Goal: Information Seeking & Learning: Learn about a topic

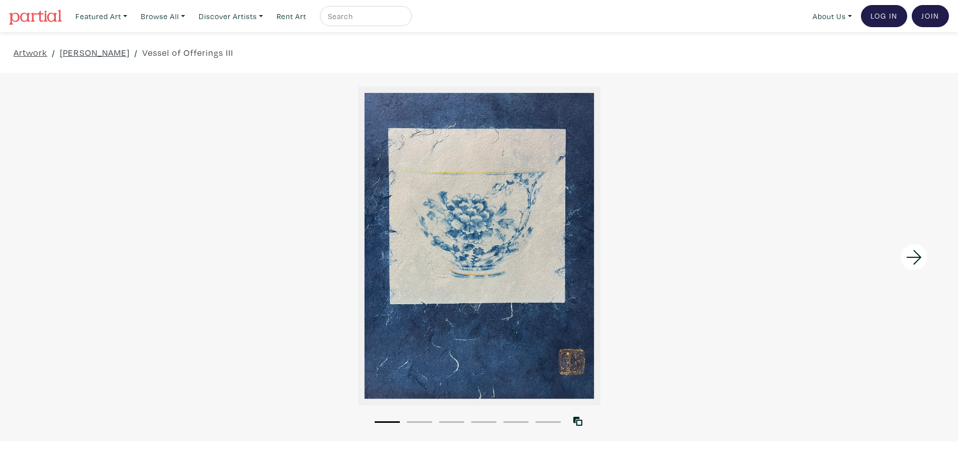
click at [919, 245] on icon at bounding box center [914, 257] width 34 height 27
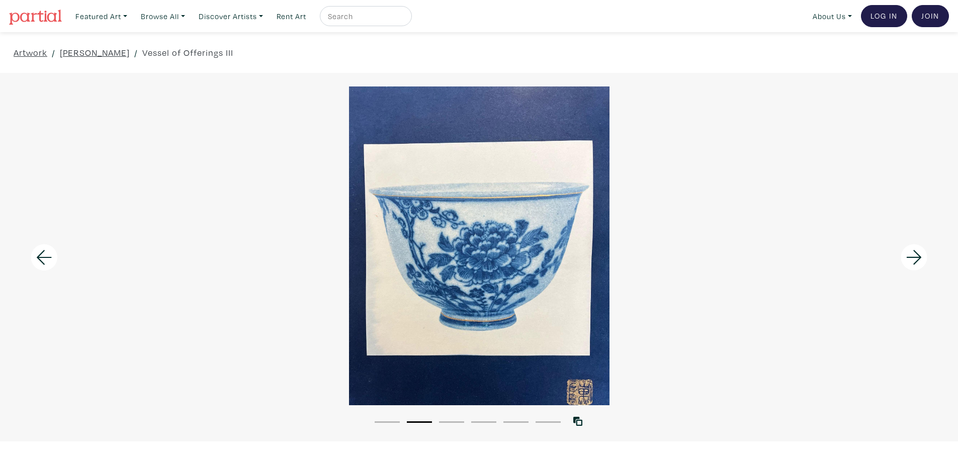
click at [919, 245] on icon at bounding box center [914, 257] width 34 height 27
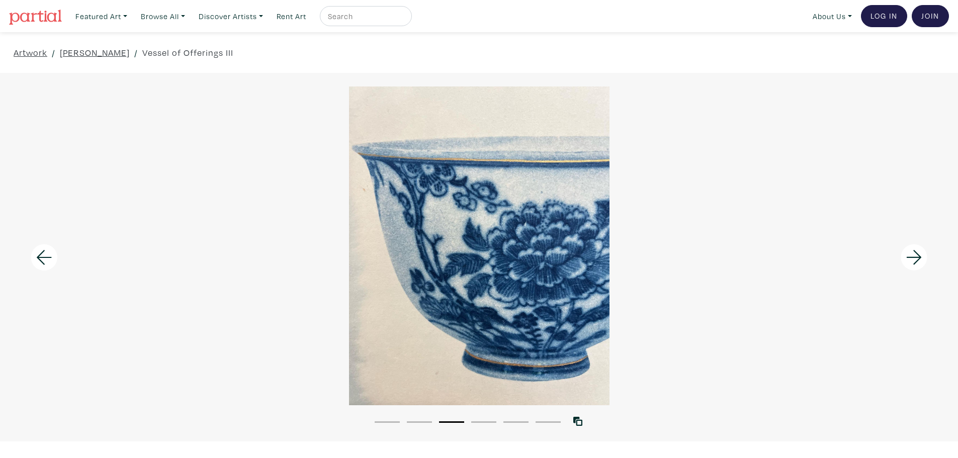
click at [919, 245] on icon at bounding box center [914, 257] width 34 height 27
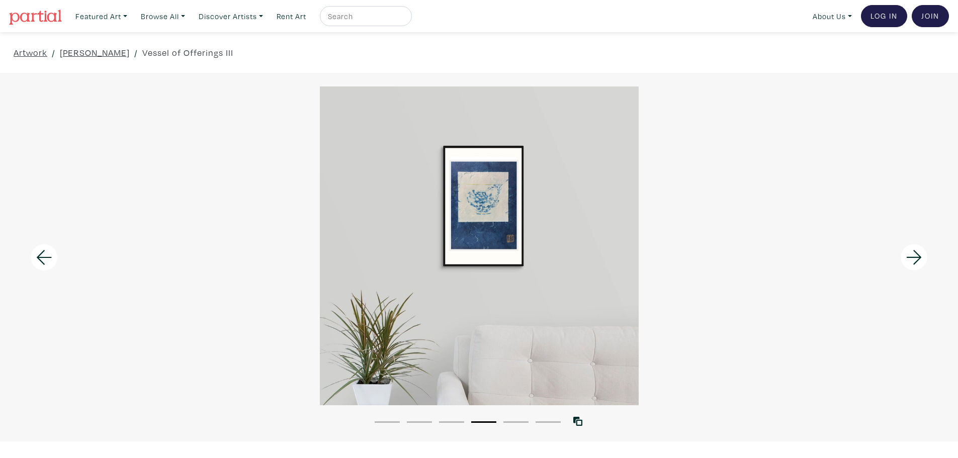
click at [919, 245] on icon at bounding box center [914, 257] width 34 height 27
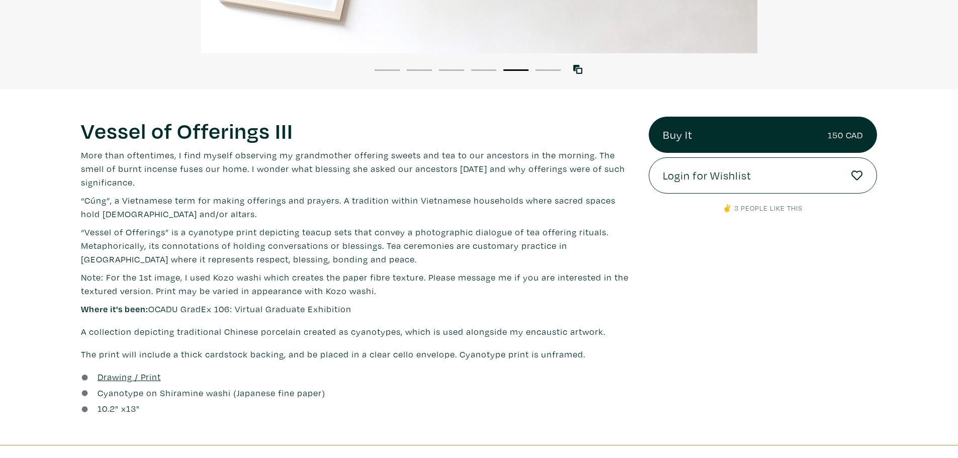
scroll to position [402, 0]
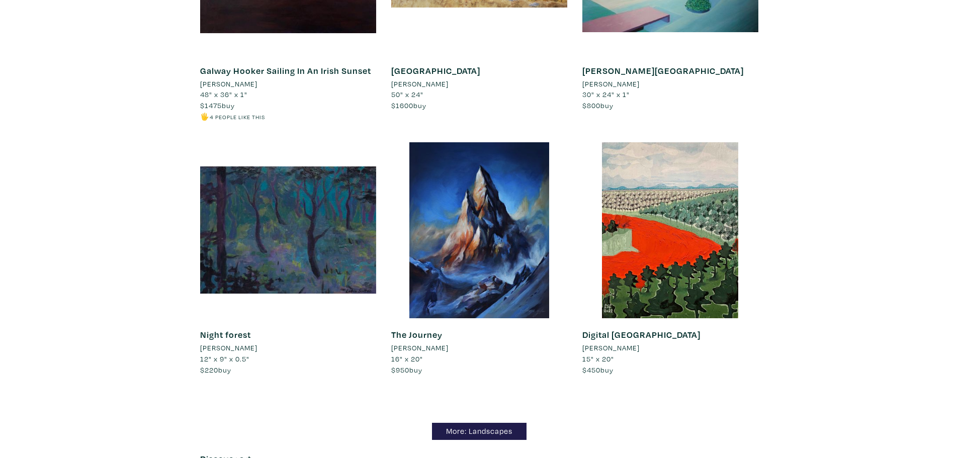
scroll to position [8703, 0]
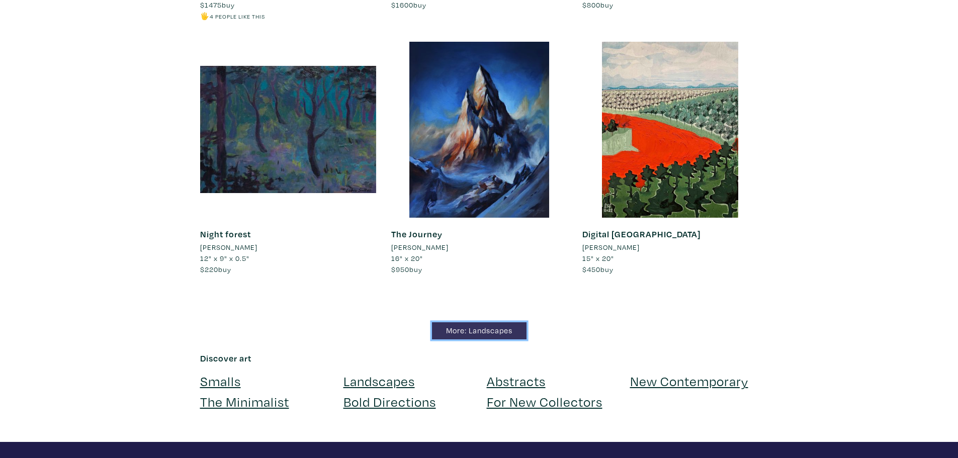
click at [484, 322] on link "More: Landscapes" at bounding box center [479, 331] width 95 height 18
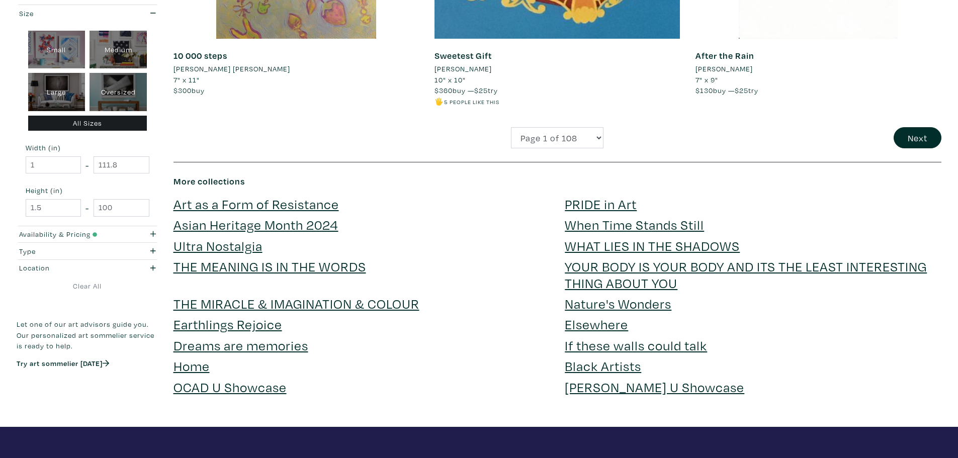
scroll to position [2767, 0]
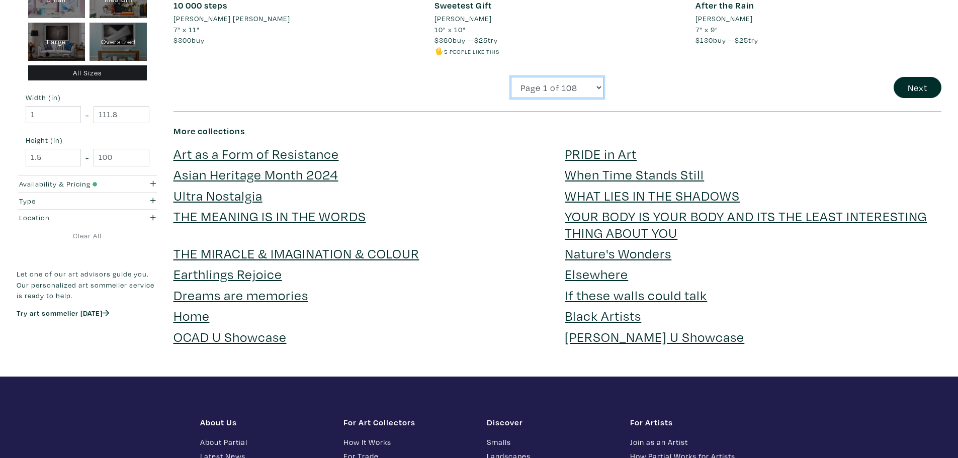
click at [565, 91] on select "Page 1 of 108 Page 2 of 108 Page 3 of 108 Page 4 of 108 Page 5 of 108 Page 6 of…" at bounding box center [557, 88] width 93 height 22
click at [900, 85] on button "Next" at bounding box center [918, 88] width 48 height 22
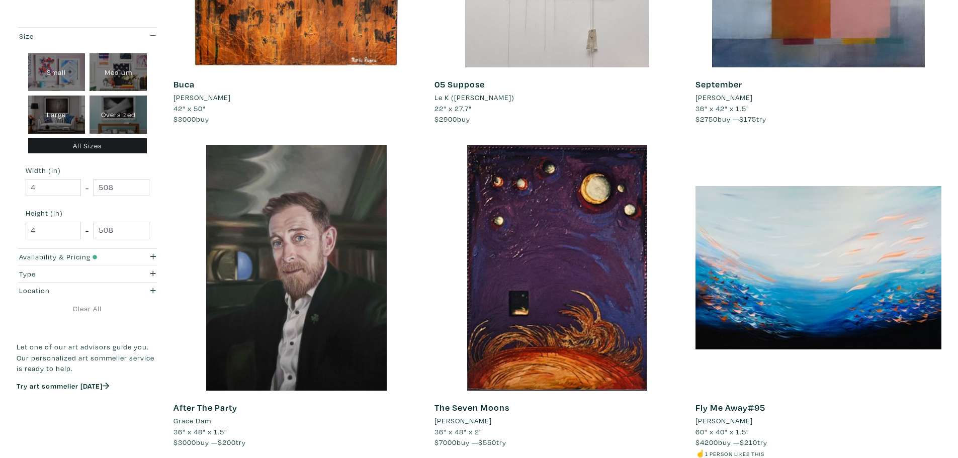
scroll to position [2415, 0]
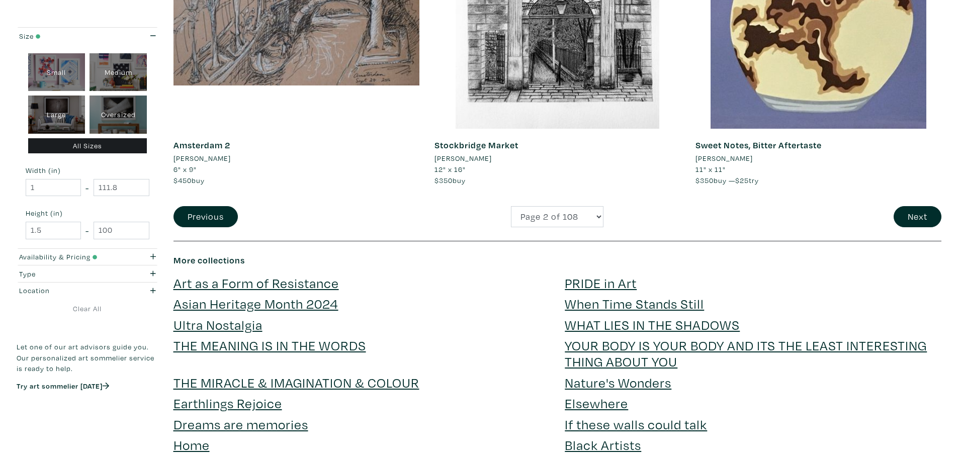
scroll to position [2666, 0]
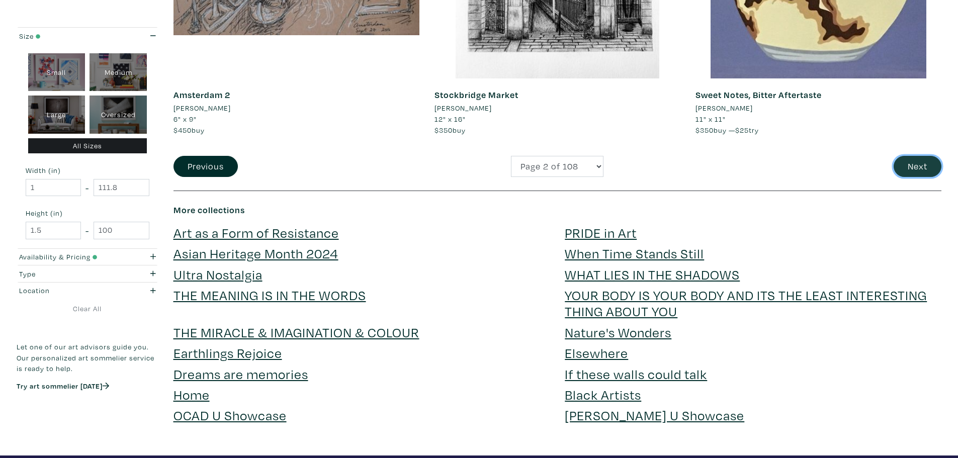
click at [907, 163] on button "Next" at bounding box center [918, 167] width 48 height 22
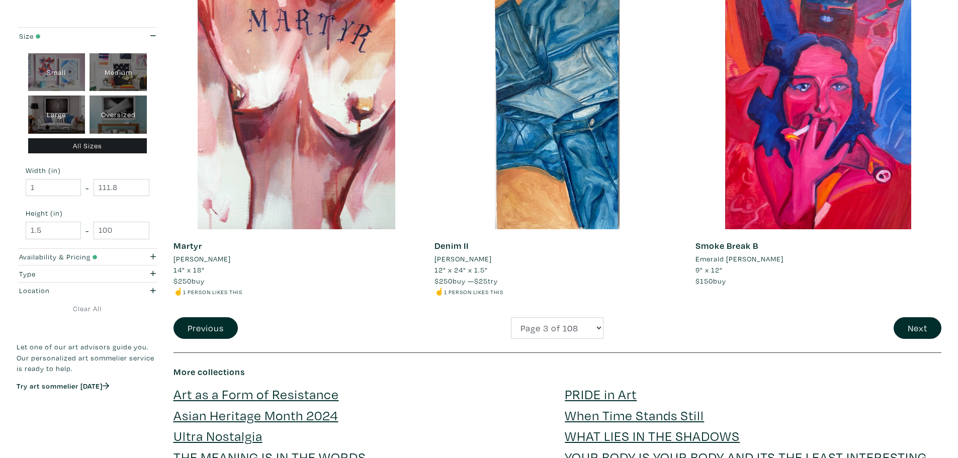
scroll to position [2415, 0]
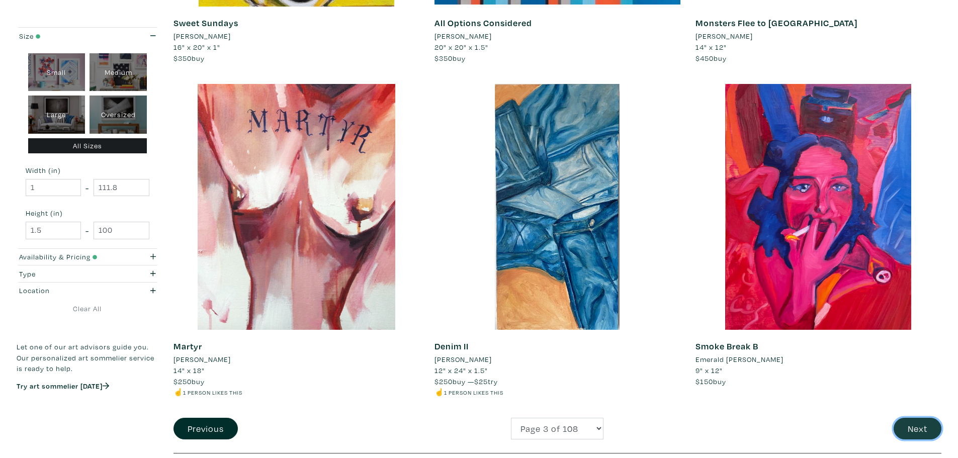
click at [928, 430] on button "Next" at bounding box center [918, 429] width 48 height 22
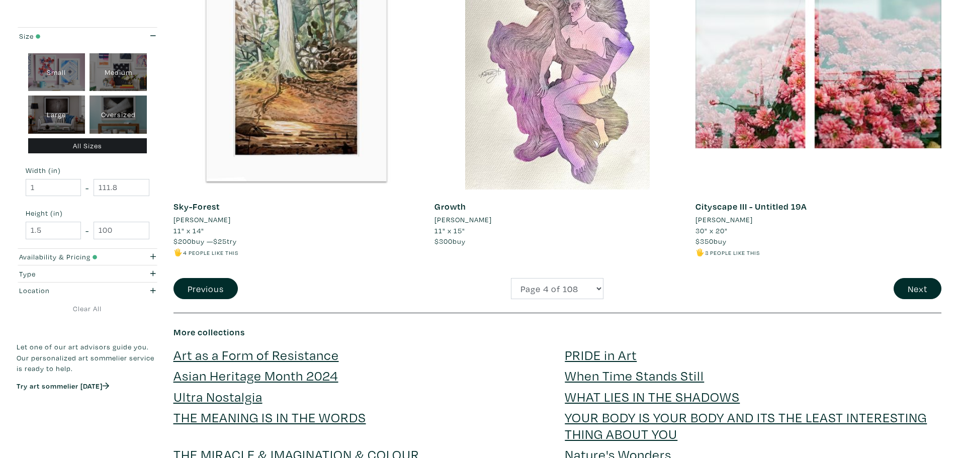
scroll to position [2616, 0]
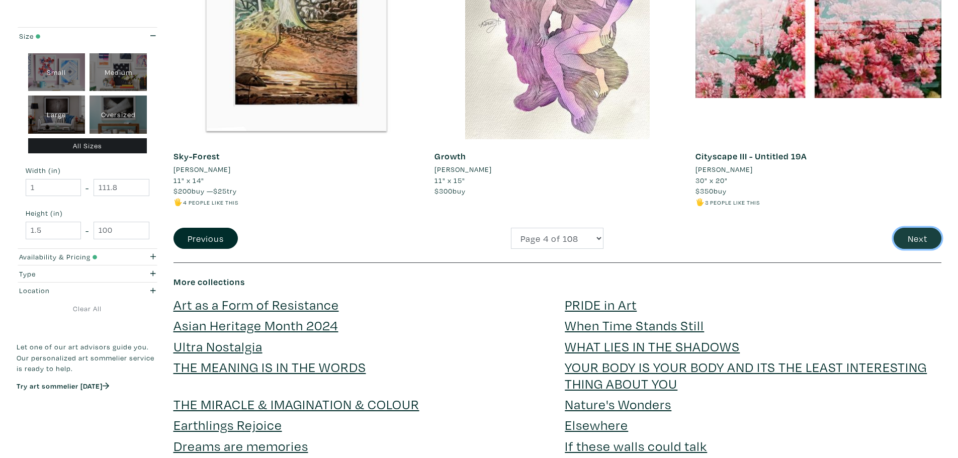
click at [927, 235] on button "Next" at bounding box center [918, 239] width 48 height 22
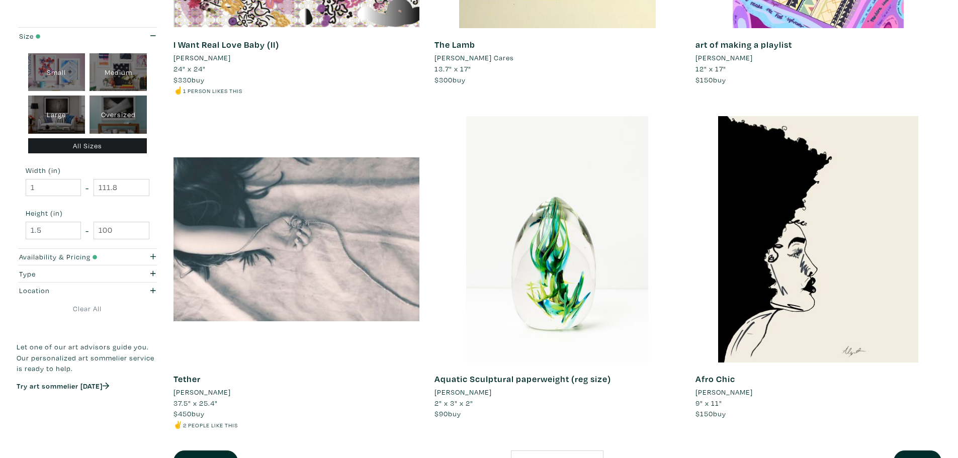
scroll to position [2565, 0]
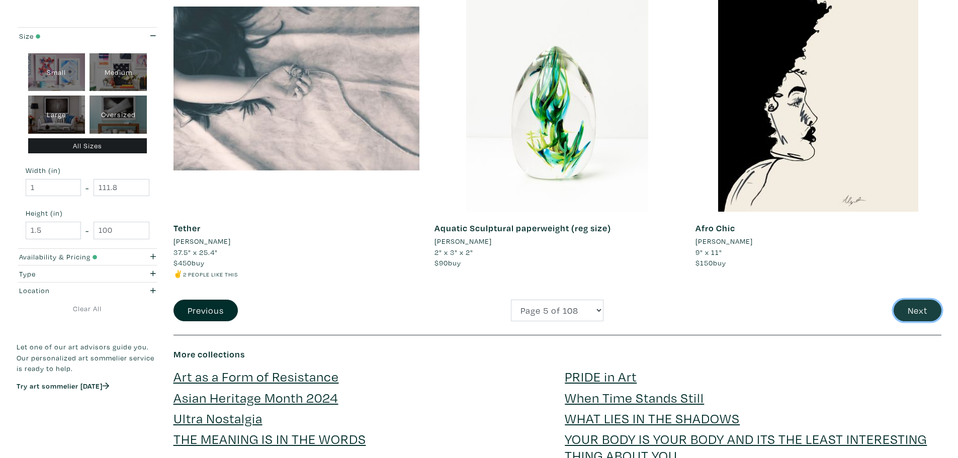
click at [907, 308] on button "Next" at bounding box center [918, 311] width 48 height 22
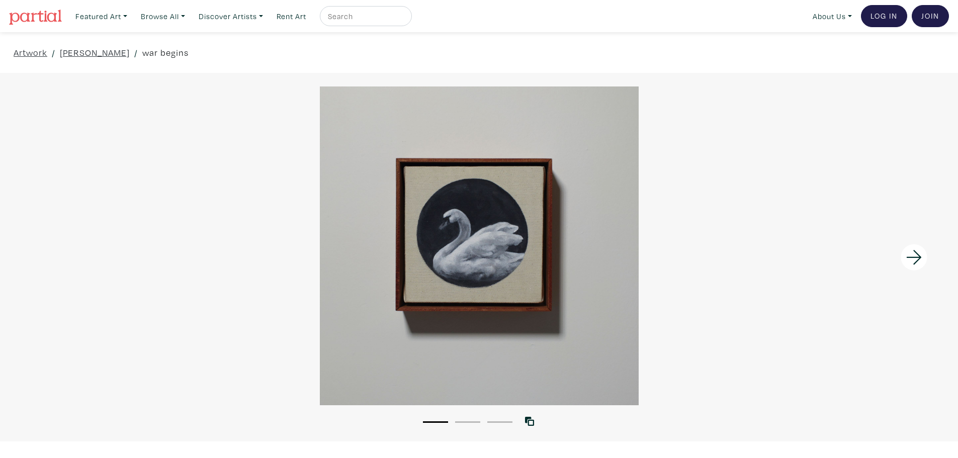
click at [183, 51] on link "war begins" at bounding box center [165, 53] width 46 height 14
drag, startPoint x: 161, startPoint y: 53, endPoint x: 342, endPoint y: 160, distance: 210.4
click at [161, 53] on link "war begins" at bounding box center [165, 53] width 46 height 14
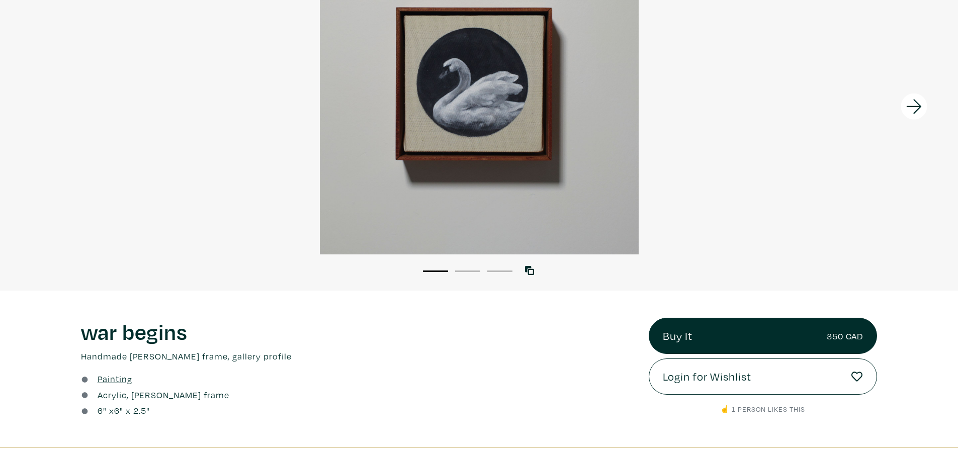
drag, startPoint x: 944, startPoint y: 103, endPoint x: 933, endPoint y: 103, distance: 11.6
click at [941, 103] on div at bounding box center [838, 106] width 239 height 369
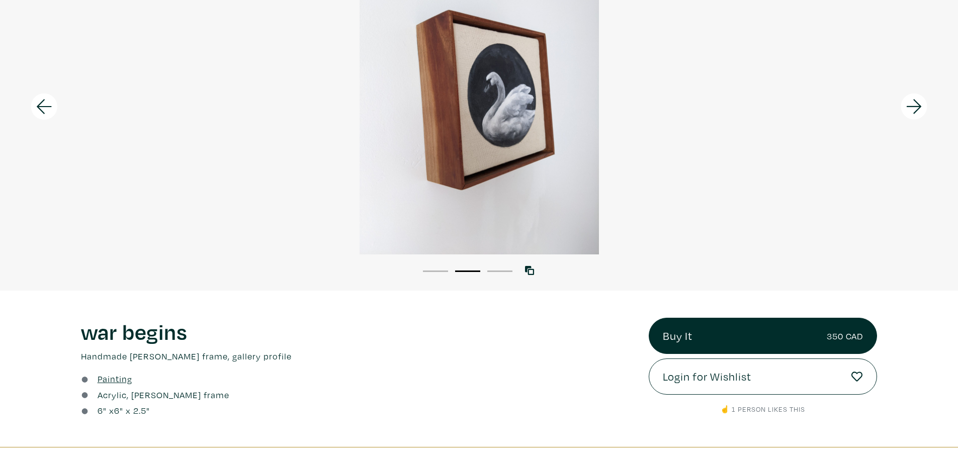
click at [928, 109] on icon at bounding box center [914, 106] width 34 height 27
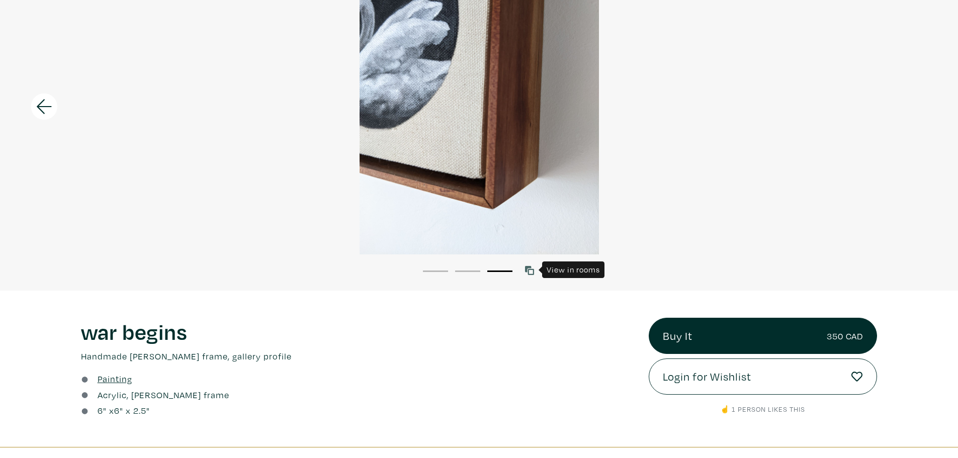
click at [530, 267] on icon at bounding box center [529, 270] width 9 height 9
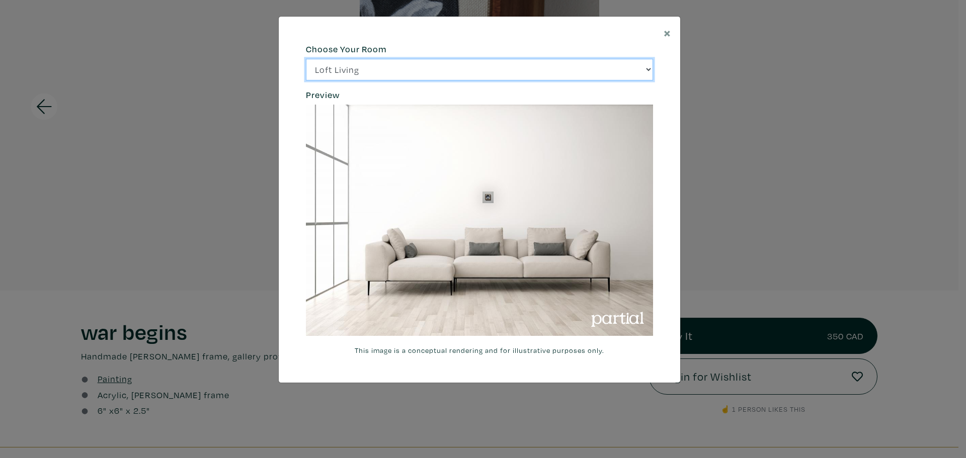
click at [431, 75] on select "Loft Living Bright Bedroom City Office Gallery Space Modern Lounge" at bounding box center [479, 70] width 347 height 22
select select "/thumb/phpThumb.php?src=https%3A%2F%2Flabs.partial.gallery%2Fprojects%2Frenderi…"
click at [306, 59] on select "Loft Living Bright Bedroom City Office Gallery Space Modern Lounge" at bounding box center [479, 70] width 347 height 22
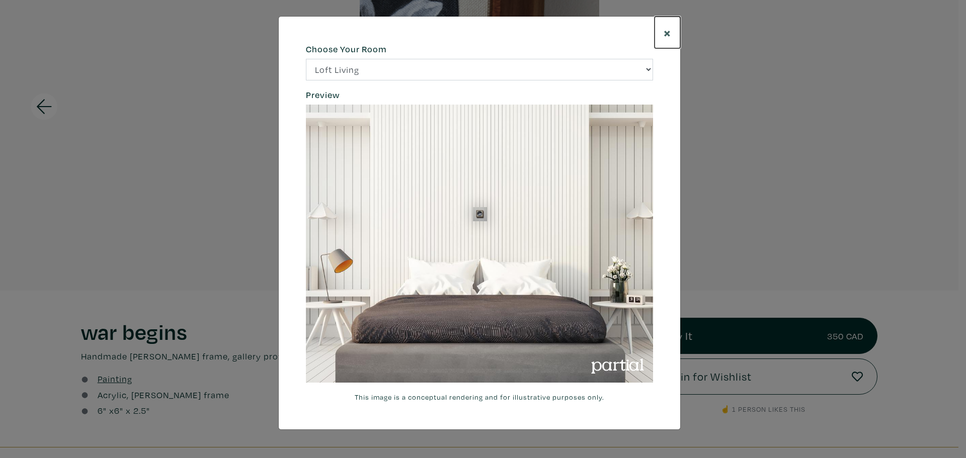
click at [668, 33] on span "×" at bounding box center [668, 33] width 8 height 18
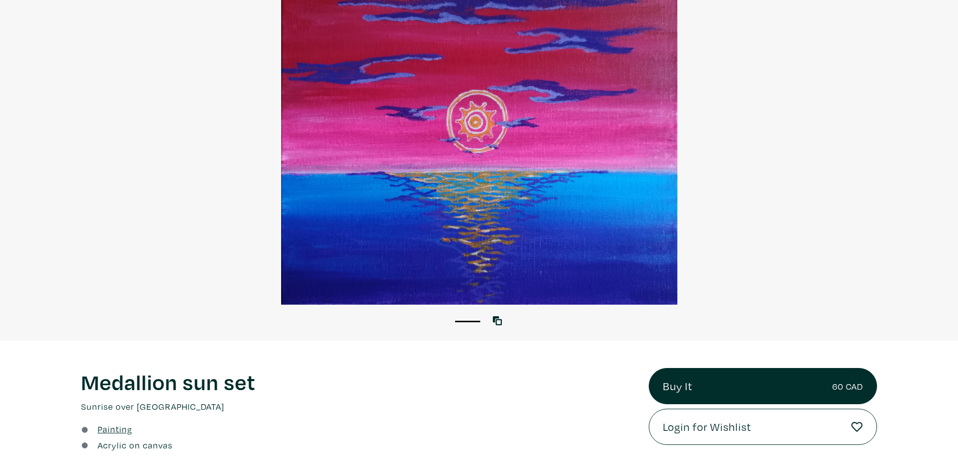
scroll to position [151, 0]
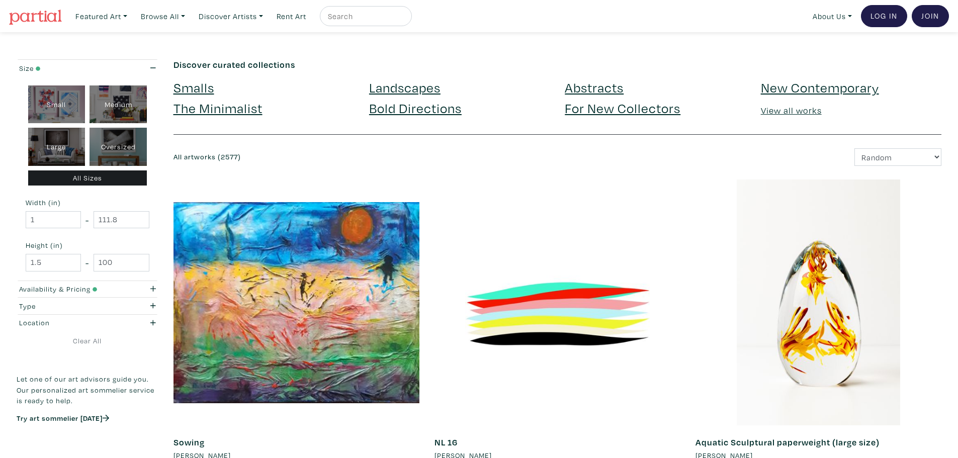
click at [612, 106] on link "For New Collectors" at bounding box center [623, 108] width 116 height 18
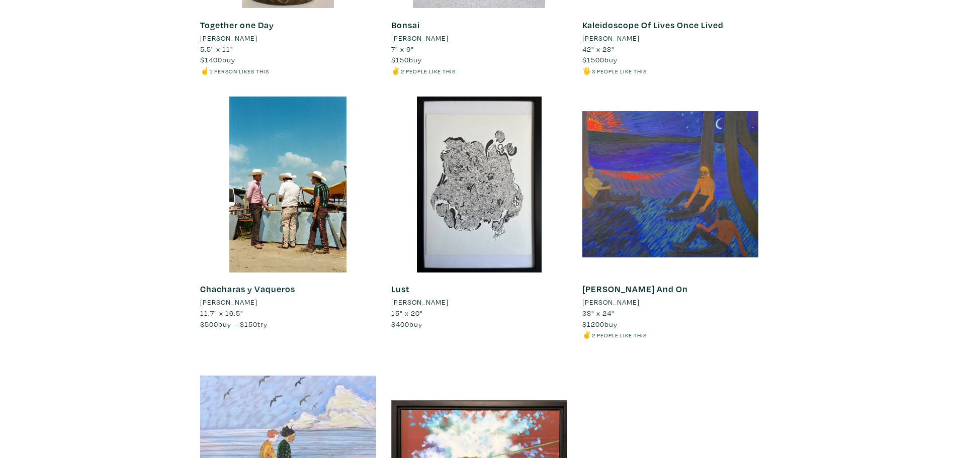
scroll to position [9217, 0]
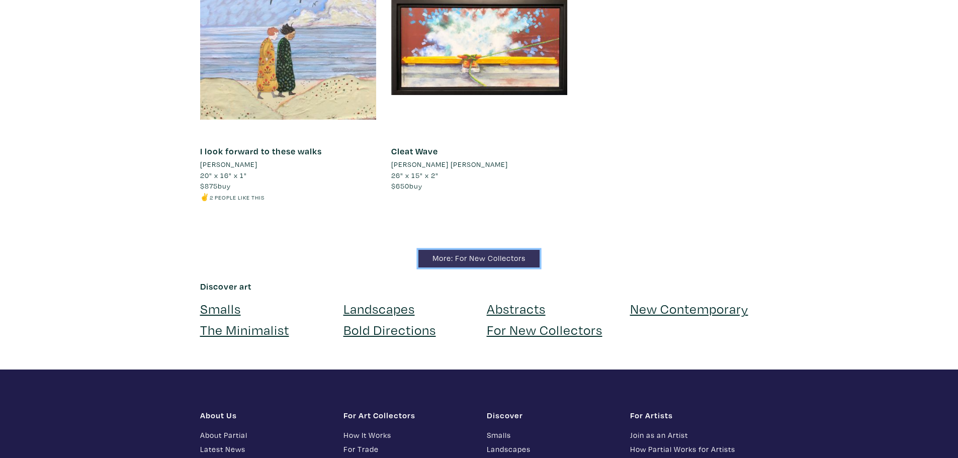
click at [500, 257] on link "More: For New Collectors" at bounding box center [479, 259] width 121 height 18
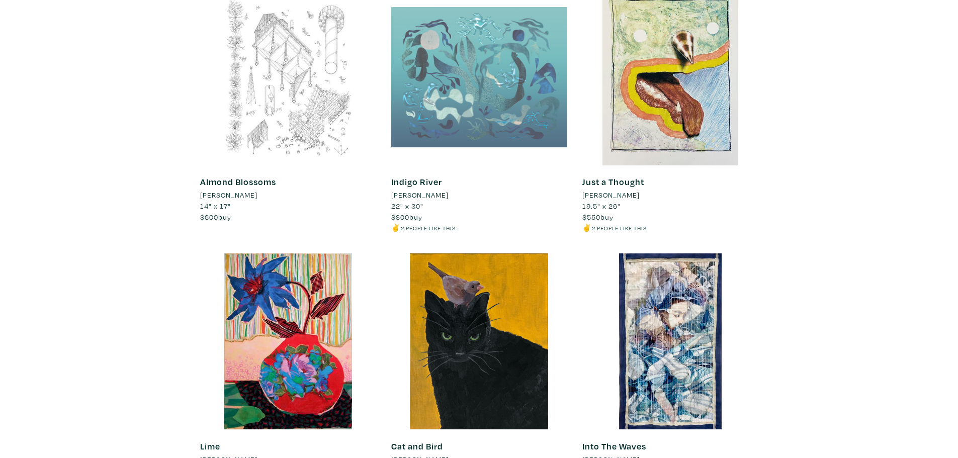
scroll to position [917, 0]
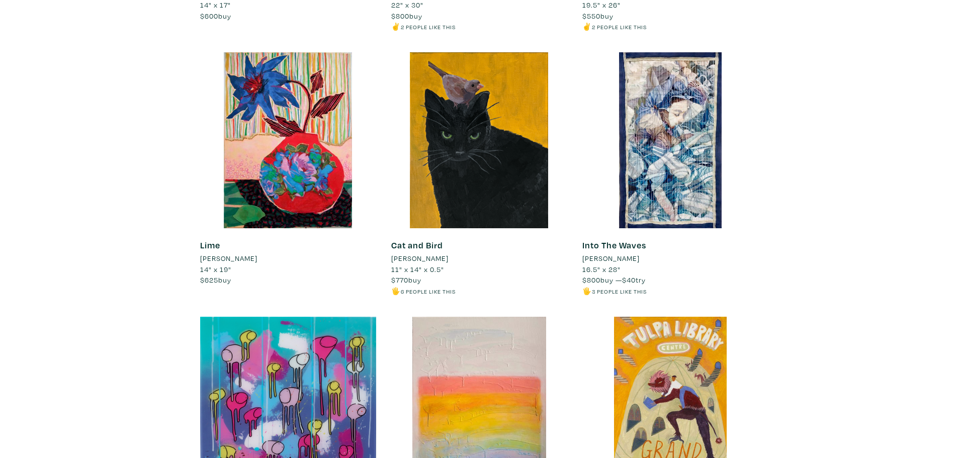
drag, startPoint x: 447, startPoint y: 199, endPoint x: 195, endPoint y: 160, distance: 255.5
click at [193, 160] on div "Lime Diane Fine 14" x 19" $625 buy #representational #still life #reds. #vase #…" at bounding box center [288, 184] width 191 height 265
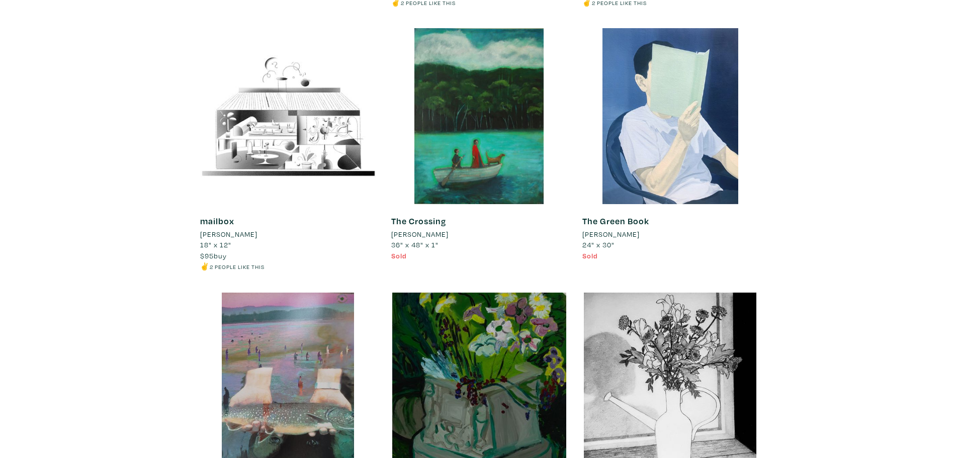
scroll to position [5343, 0]
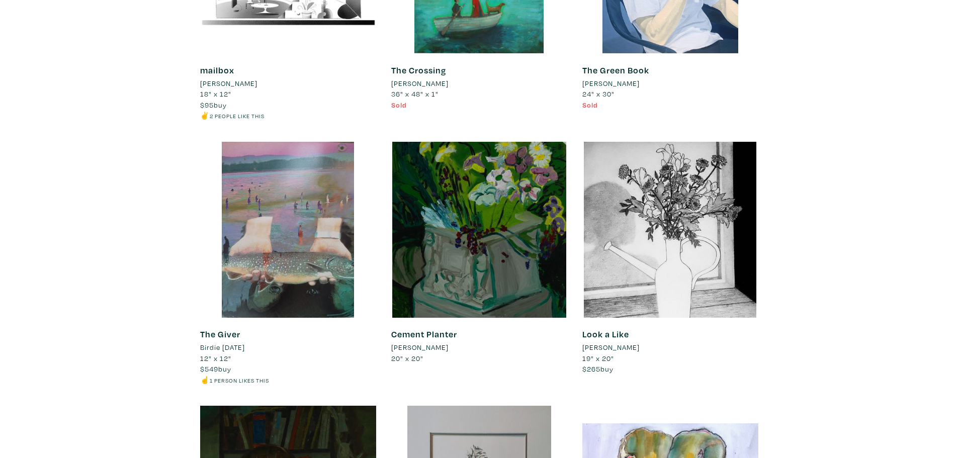
drag, startPoint x: 271, startPoint y: 155, endPoint x: 92, endPoint y: 152, distance: 179.1
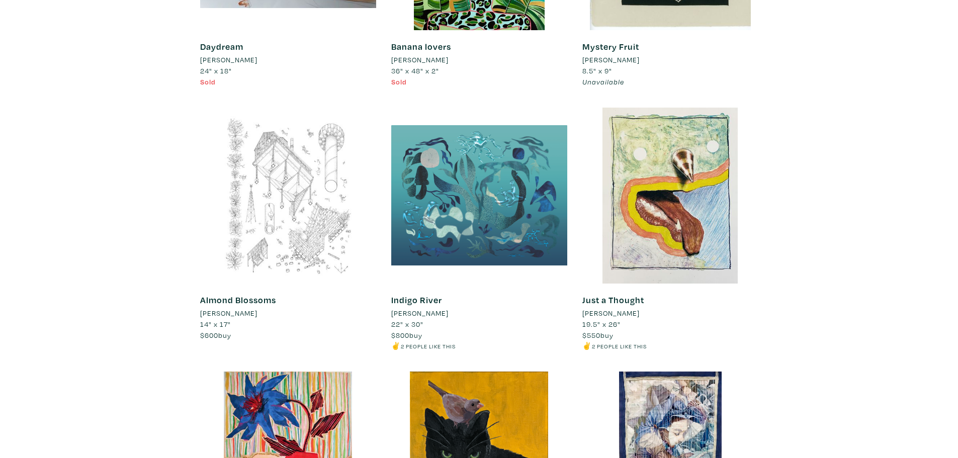
scroll to position [0, 0]
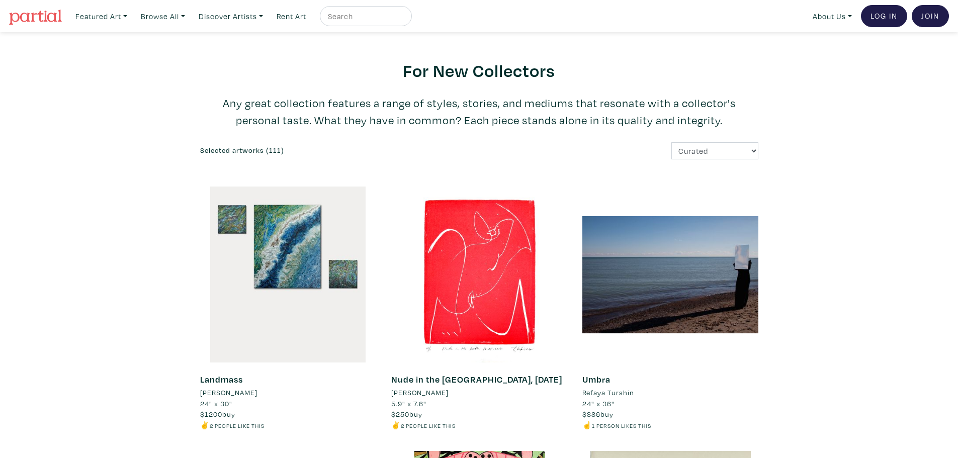
click at [358, 24] on div at bounding box center [366, 16] width 92 height 20
click at [363, 19] on input "text" at bounding box center [364, 16] width 75 height 13
type input "ariana fraser"
click at [404, 19] on button "submit" at bounding box center [404, 19] width 0 height 0
click at [384, 15] on input "ariana fraser" at bounding box center [364, 16] width 75 height 13
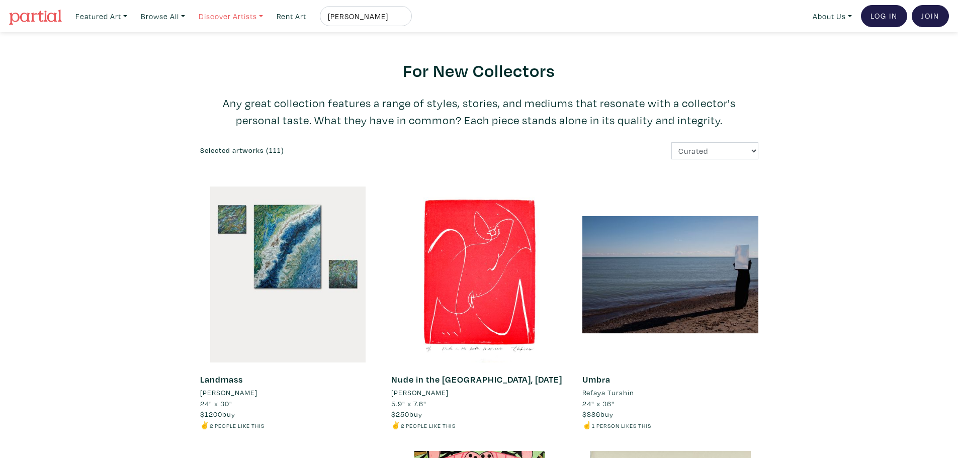
drag, startPoint x: 387, startPoint y: 15, endPoint x: 261, endPoint y: 16, distance: 125.8
click at [261, 16] on ul "Featured Art Smalls Landscapes Abstracts New Contemporary The Minimalist Bold D…" at bounding box center [241, 16] width 341 height 21
click at [367, 16] on input "text" at bounding box center [364, 16] width 75 height 13
type input "reiley"
click at [404, 19] on button "submit" at bounding box center [404, 19] width 0 height 0
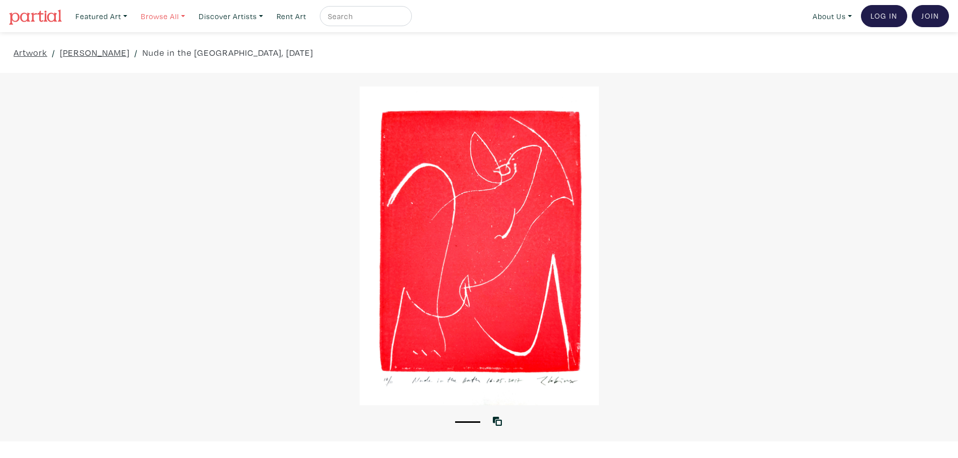
click at [152, 18] on link "Browse All" at bounding box center [162, 16] width 53 height 21
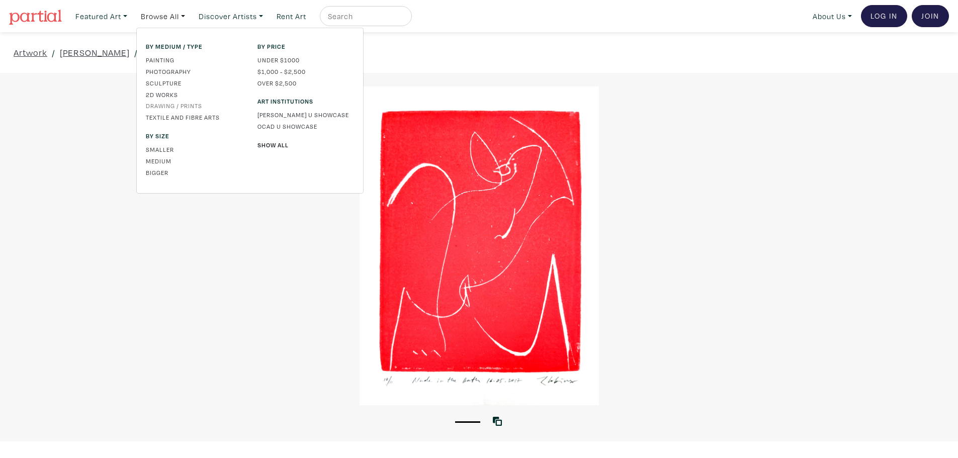
click at [195, 108] on link "Drawing / Prints" at bounding box center [194, 105] width 97 height 9
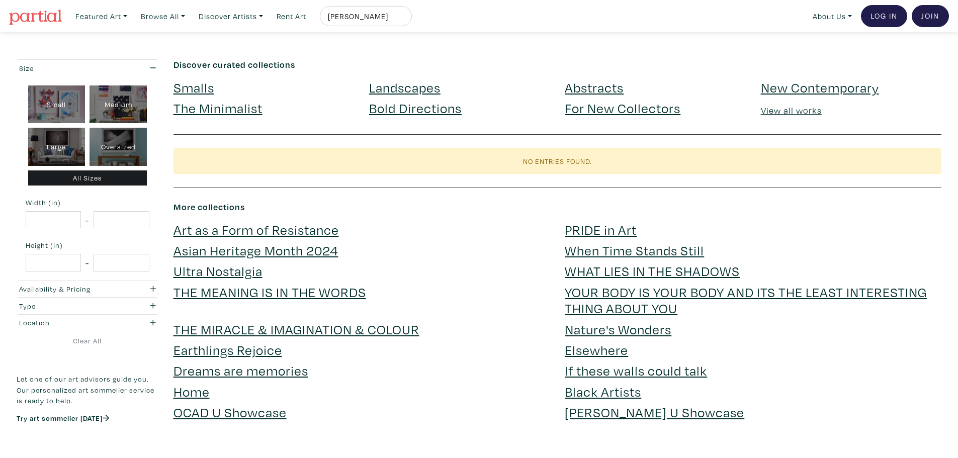
click at [359, 11] on input "reiley" at bounding box center [364, 16] width 75 height 13
drag, startPoint x: 364, startPoint y: 16, endPoint x: 233, endPoint y: 5, distance: 131.3
click at [235, 5] on div "Featured Art Smalls Landscapes Abstracts New Contemporary The Minimalist Bold D…" at bounding box center [510, 16] width 878 height 22
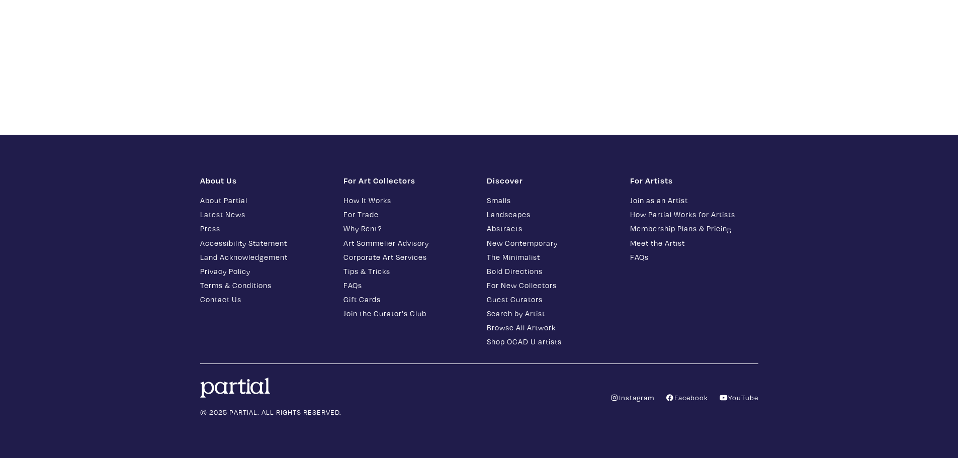
scroll to position [294, 0]
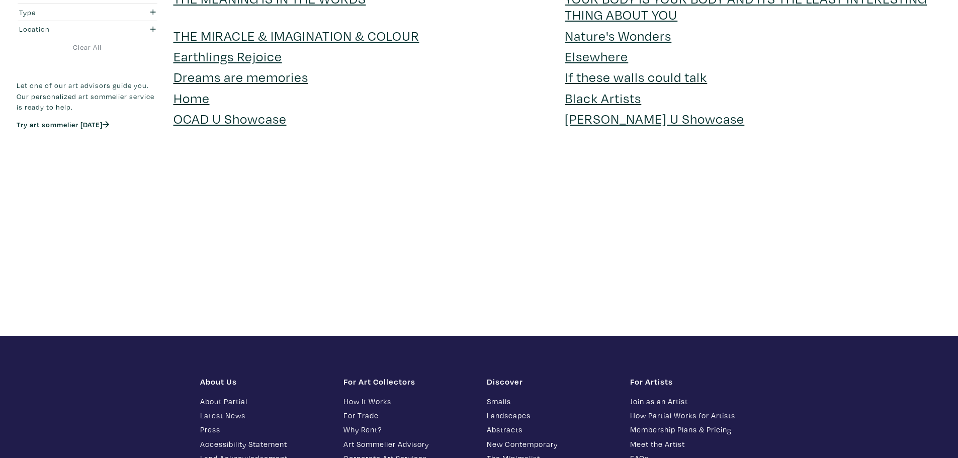
click at [255, 123] on link "OCAD U Showcase" at bounding box center [230, 119] width 113 height 18
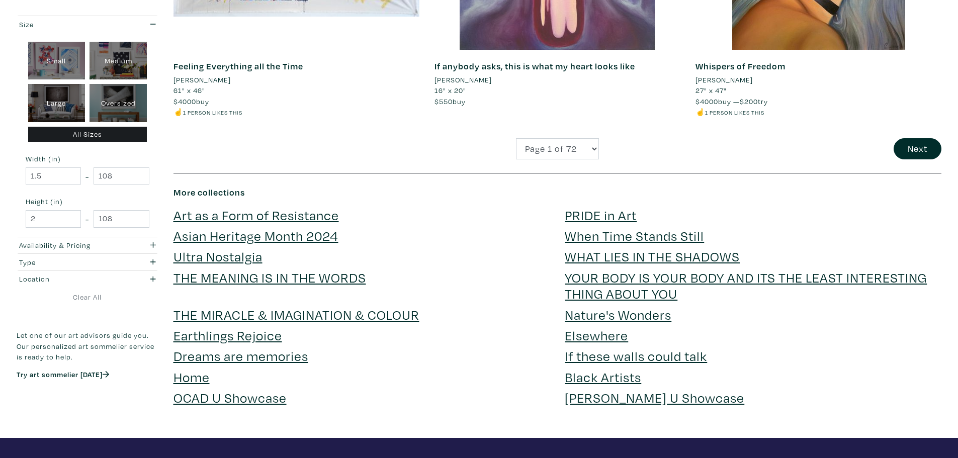
scroll to position [2515, 0]
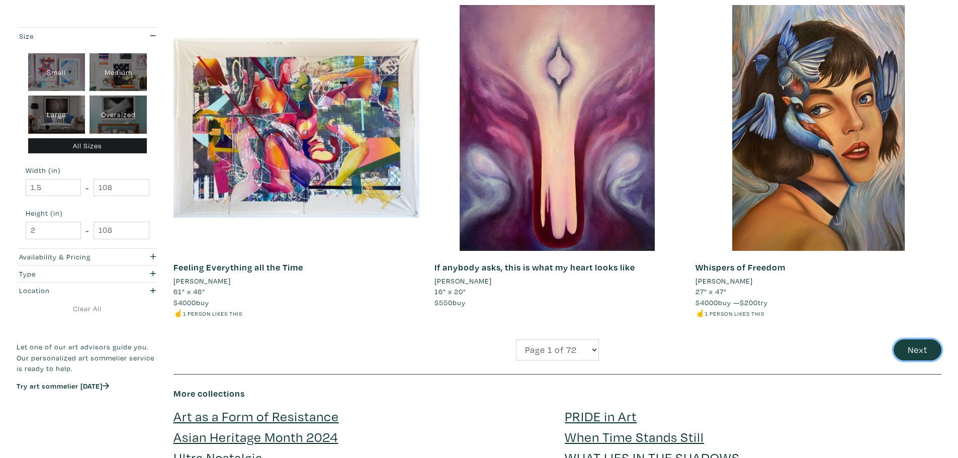
click at [914, 349] on button "Next" at bounding box center [918, 351] width 48 height 22
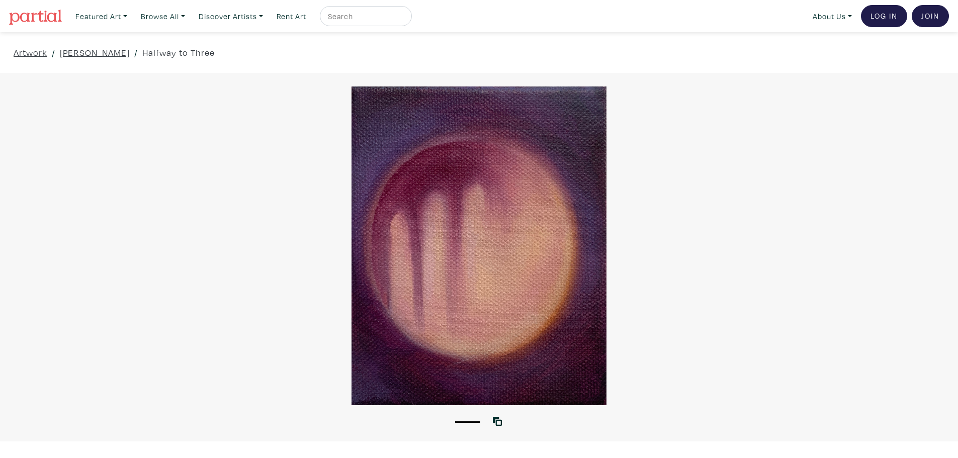
scroll to position [151, 0]
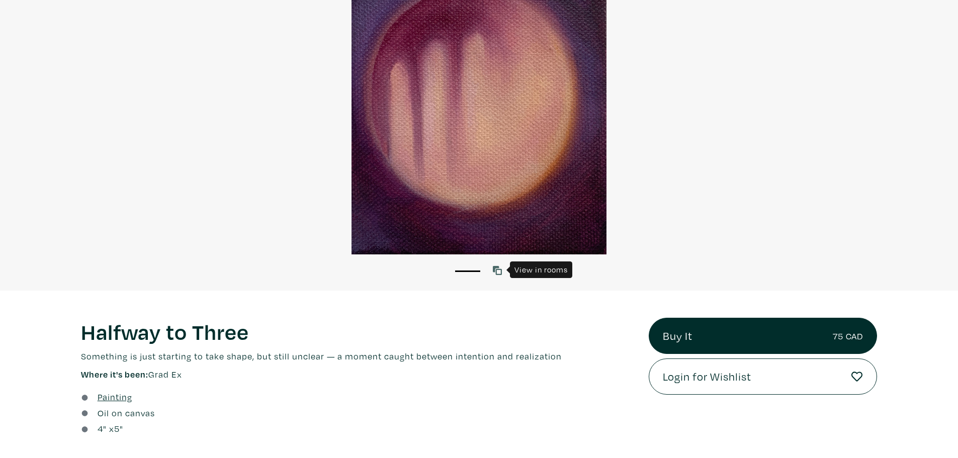
click at [503, 272] on link at bounding box center [500, 271] width 14 height 14
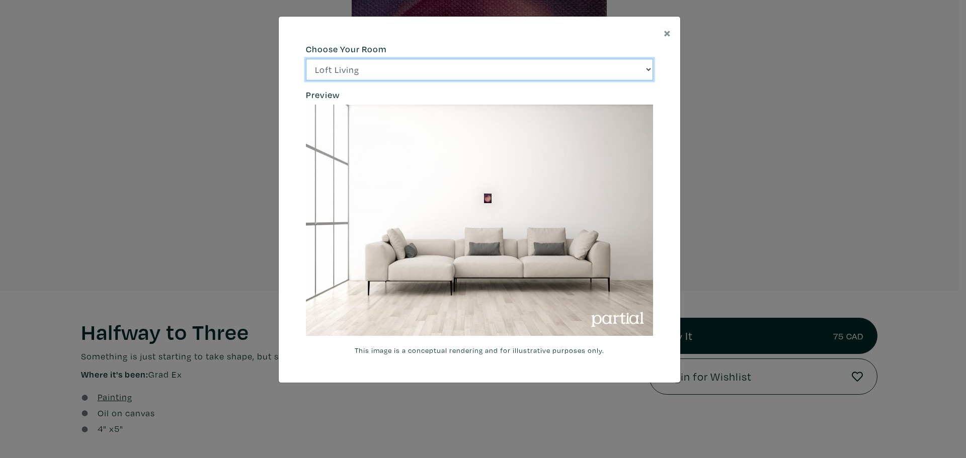
click at [547, 80] on select "Loft Living Bright Bedroom City Office Gallery Space Modern Lounge" at bounding box center [479, 70] width 347 height 22
select select "/thumb/phpThumb.php?src=https%3A%2F%2Flabs.partial.gallery%2Fprojects%2Frenderi…"
click at [306, 59] on select "Loft Living Bright Bedroom City Office Gallery Space Modern Lounge" at bounding box center [479, 70] width 347 height 22
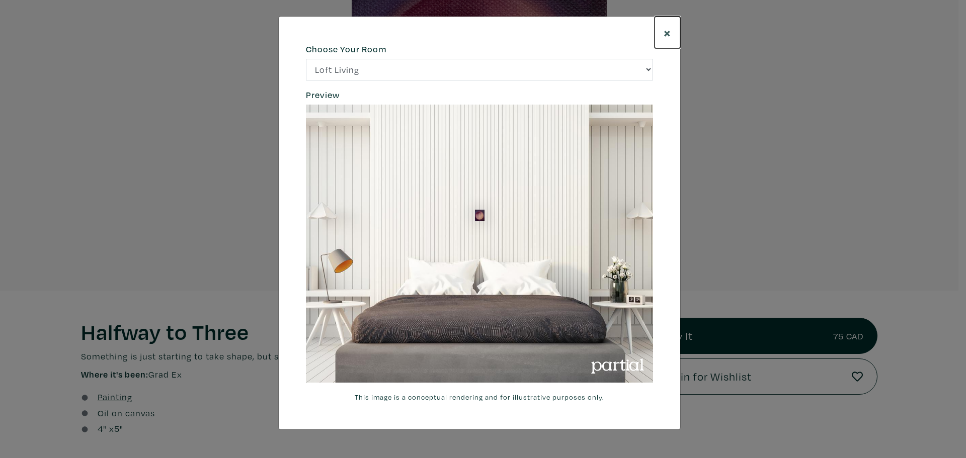
click at [668, 33] on span "×" at bounding box center [668, 33] width 8 height 18
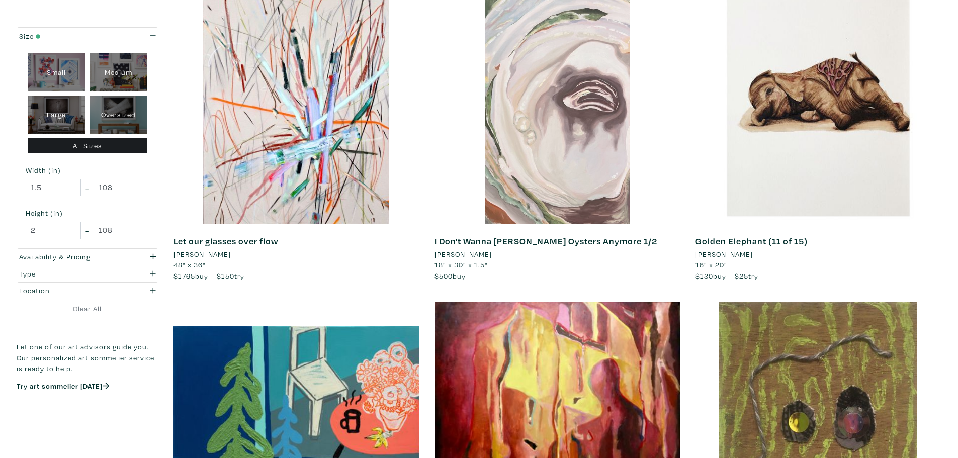
scroll to position [503, 0]
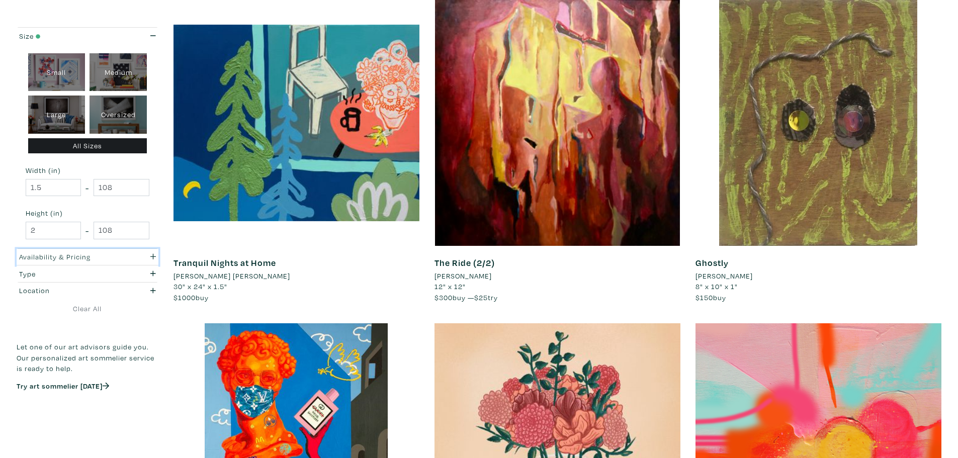
click at [117, 254] on div "Availability & Pricing" at bounding box center [68, 257] width 99 height 11
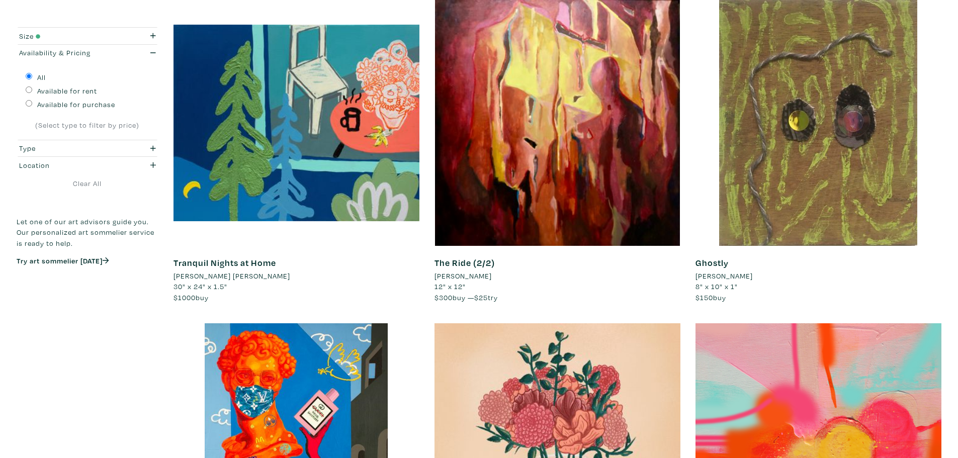
click at [80, 103] on label "Available for purchase" at bounding box center [76, 104] width 78 height 11
click at [32, 103] on input "Available for purchase" at bounding box center [29, 103] width 7 height 7
radio input "true"
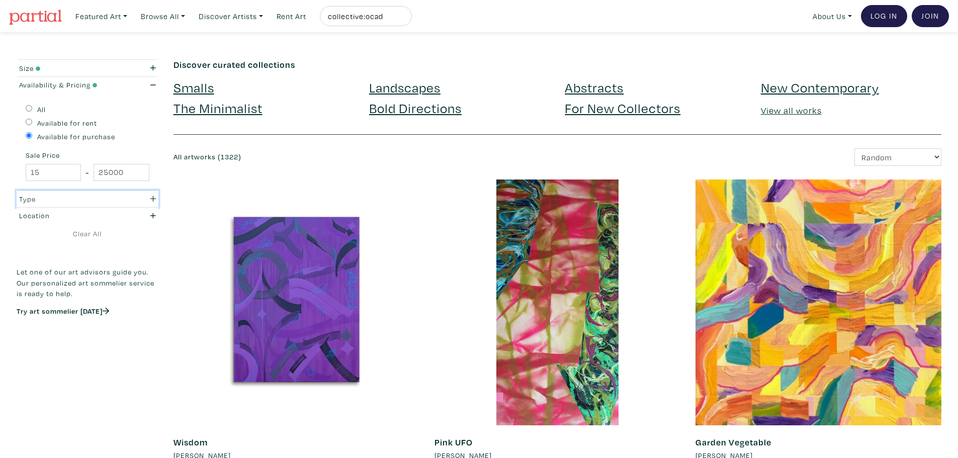
click at [137, 199] on div "button" at bounding box center [144, 199] width 38 height 11
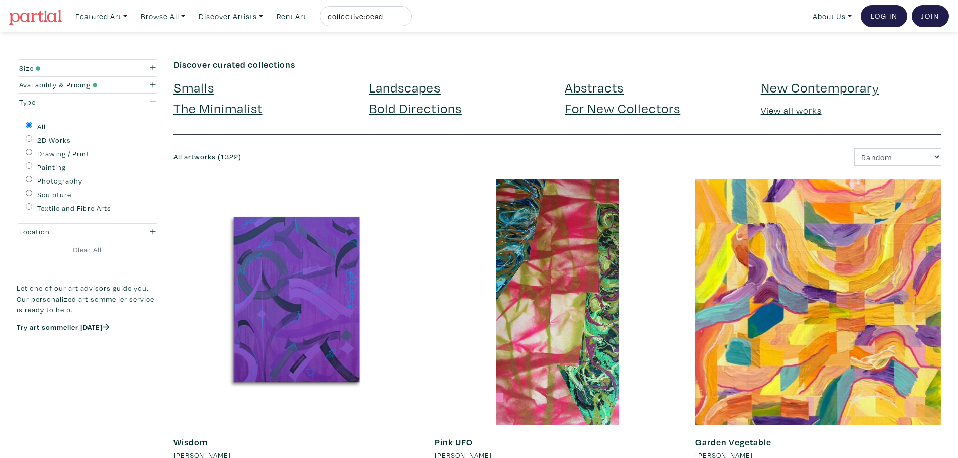
click at [29, 164] on input "Painting" at bounding box center [29, 165] width 7 height 7
radio input "true"
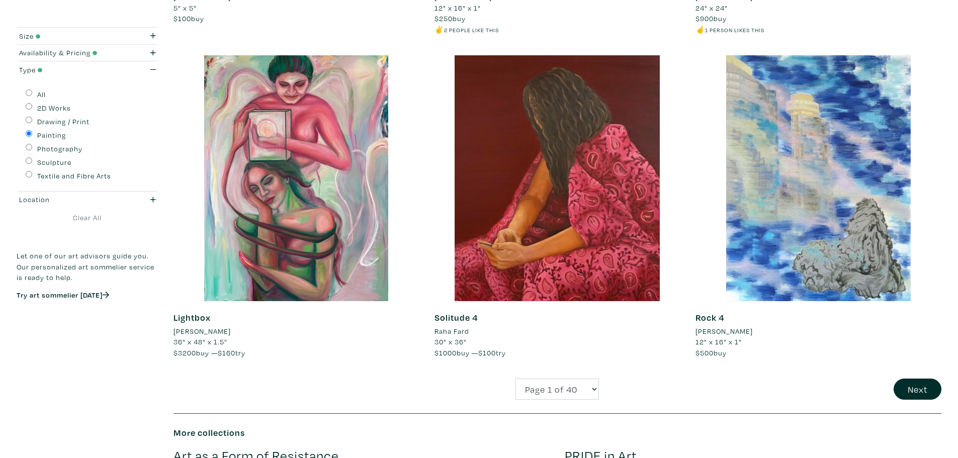
scroll to position [2515, 0]
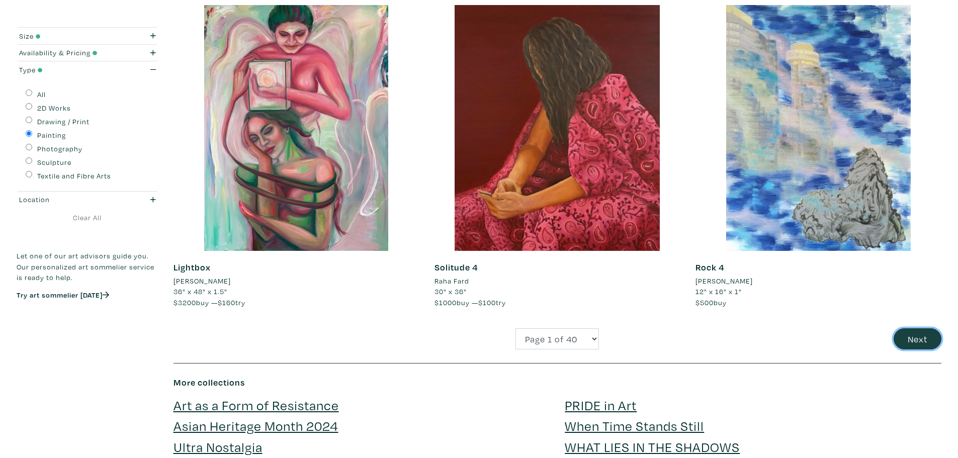
click at [914, 336] on button "Next" at bounding box center [918, 339] width 48 height 22
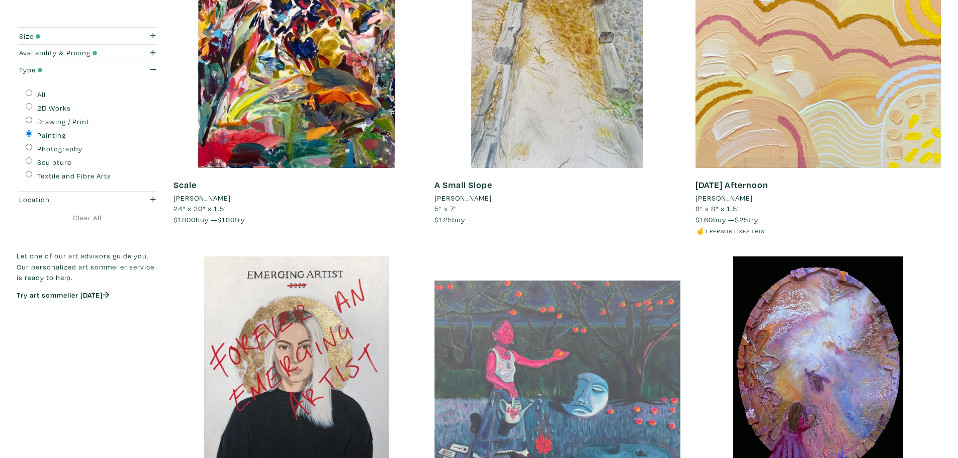
scroll to position [2314, 0]
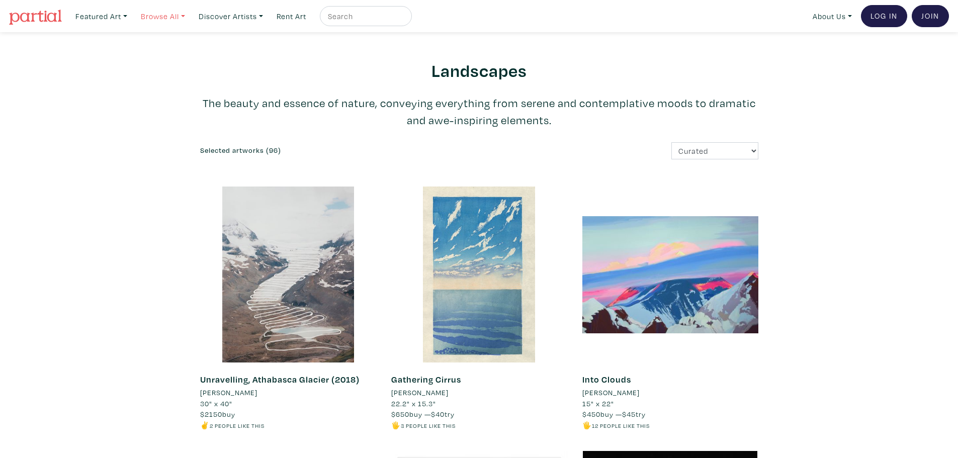
click at [160, 14] on link "Browse All" at bounding box center [162, 16] width 53 height 21
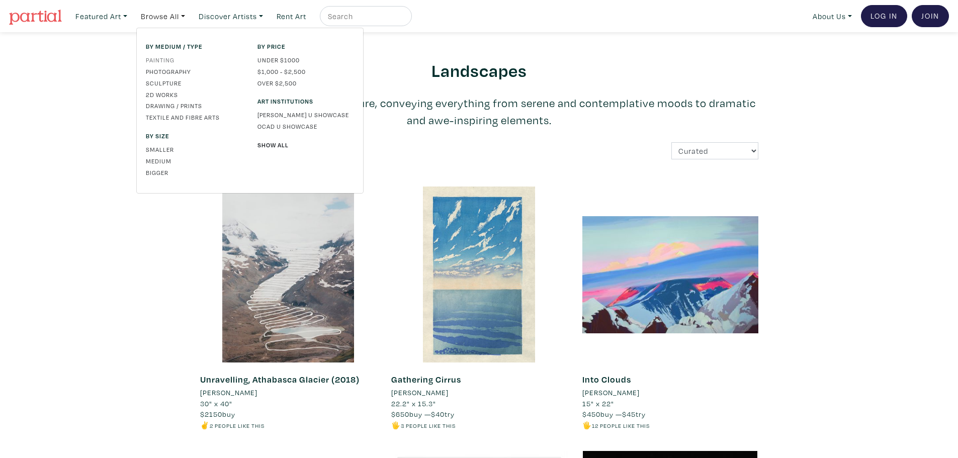
click at [173, 61] on link "Painting" at bounding box center [194, 59] width 97 height 9
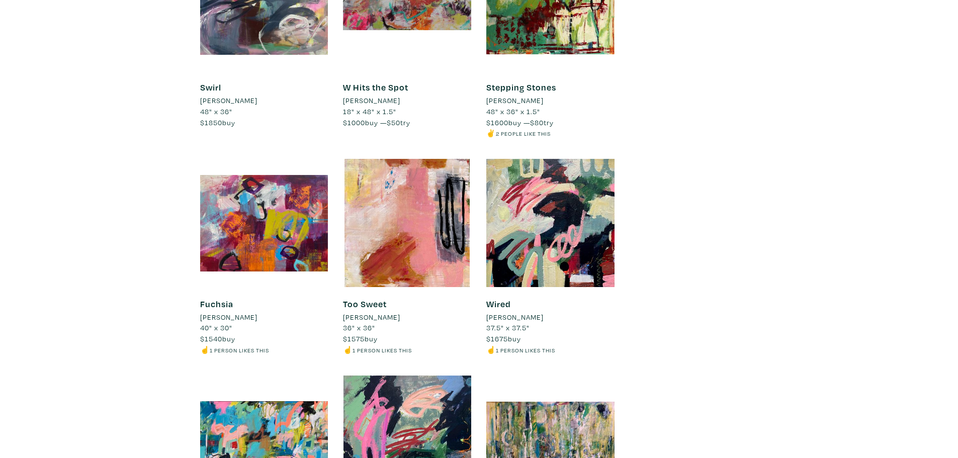
scroll to position [3972, 0]
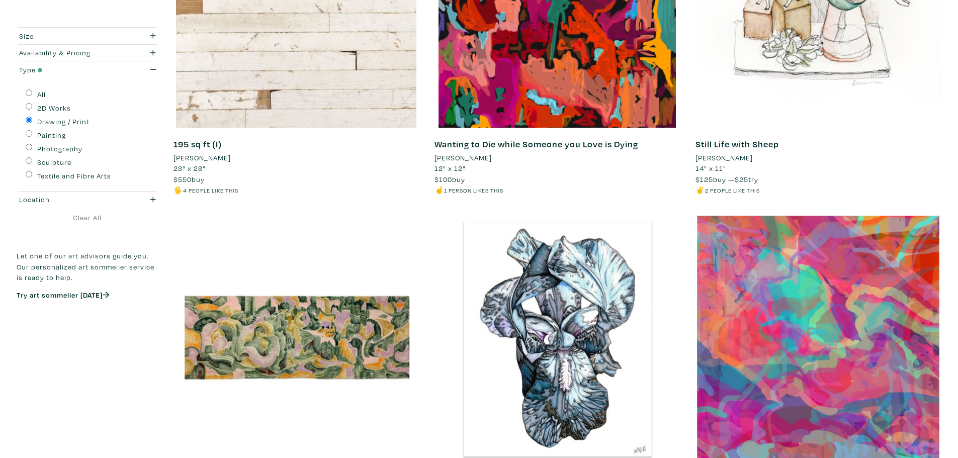
scroll to position [1056, 0]
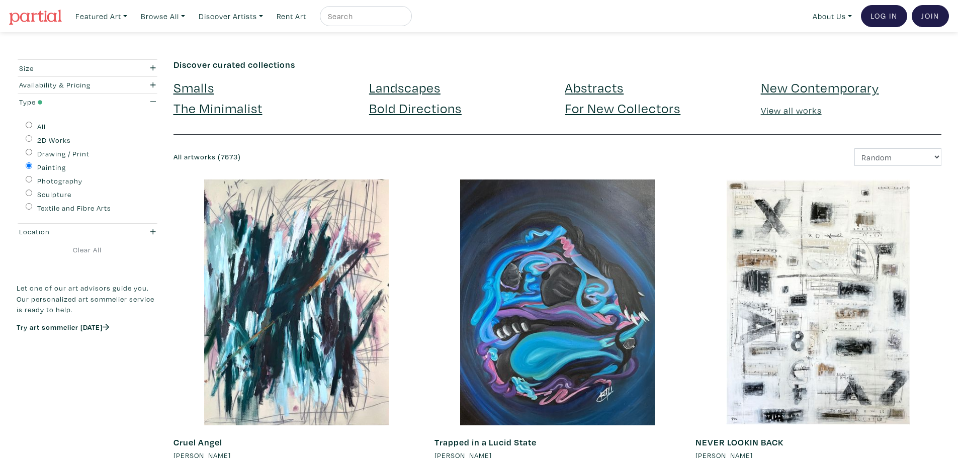
click at [797, 109] on link "View all works" at bounding box center [791, 111] width 61 height 12
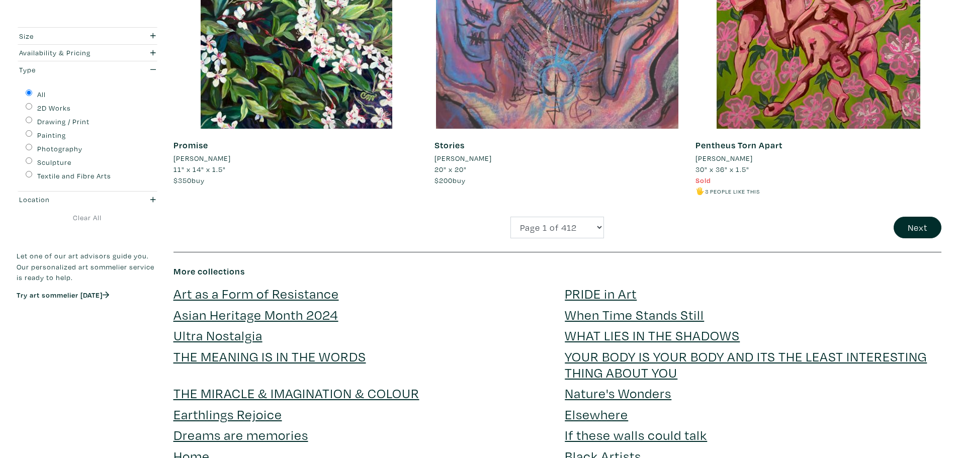
scroll to position [2565, 0]
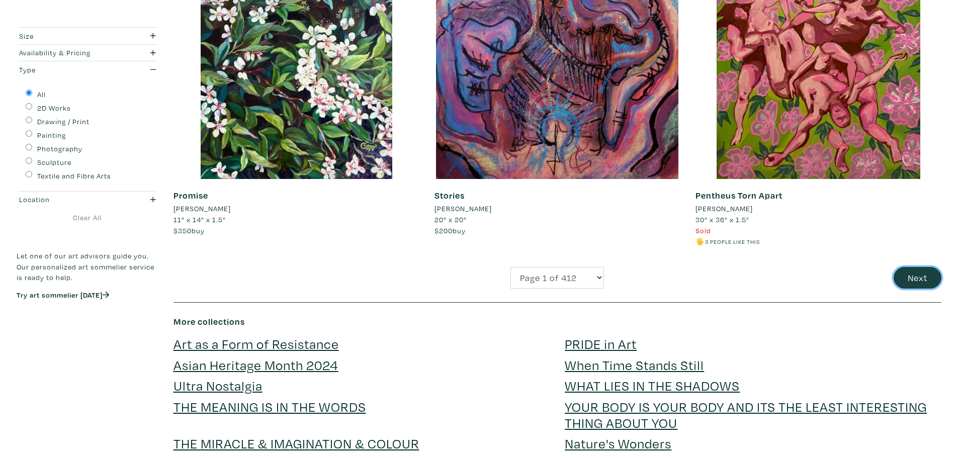
click at [921, 283] on button "Next" at bounding box center [918, 278] width 48 height 22
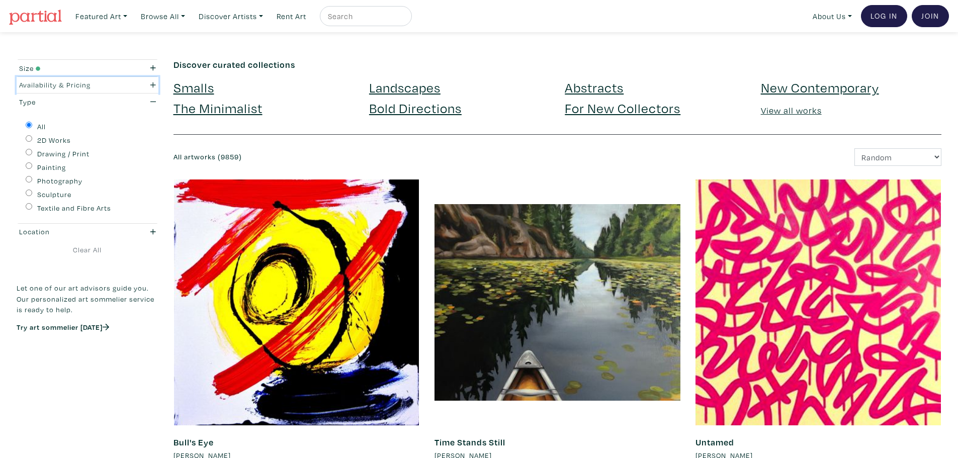
click at [139, 88] on div "button" at bounding box center [144, 84] width 38 height 11
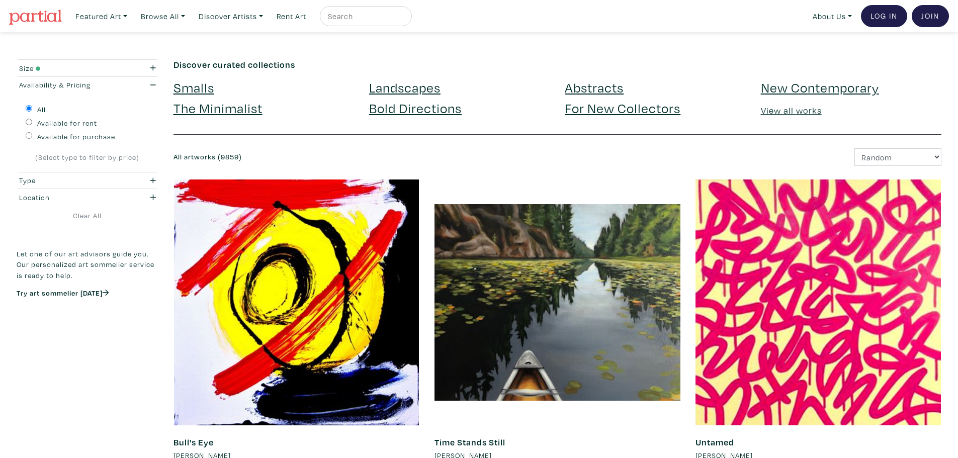
click at [64, 135] on label "Available for purchase" at bounding box center [76, 136] width 78 height 11
click at [32, 135] on input "Available for purchase" at bounding box center [29, 135] width 7 height 7
radio input "true"
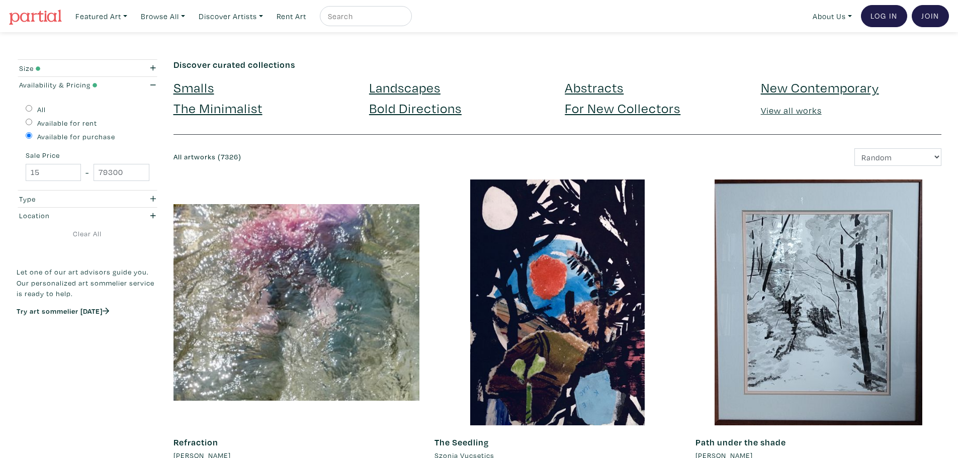
click at [891, 155] on select "Newest Random Price: Low to High Price: High to Low" at bounding box center [898, 157] width 87 height 18
click at [855, 148] on select "Newest Random Price: Low to High Price: High to Low" at bounding box center [898, 157] width 87 height 18
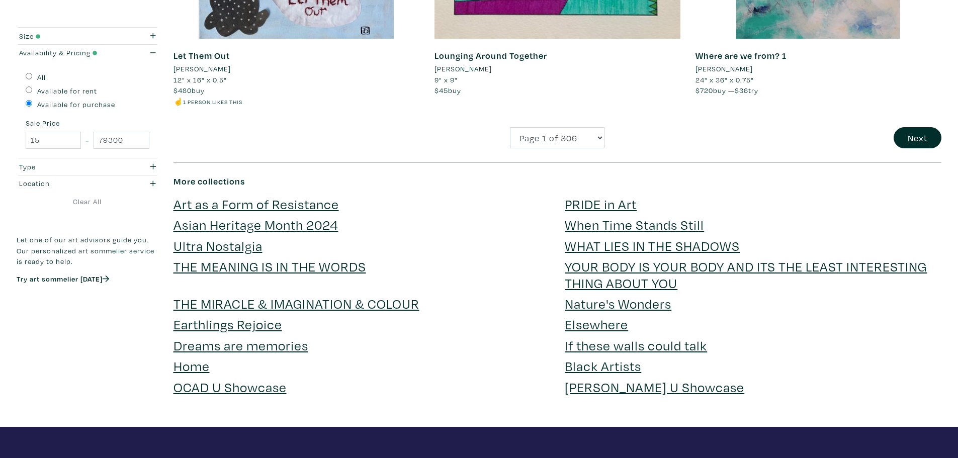
scroll to position [2666, 0]
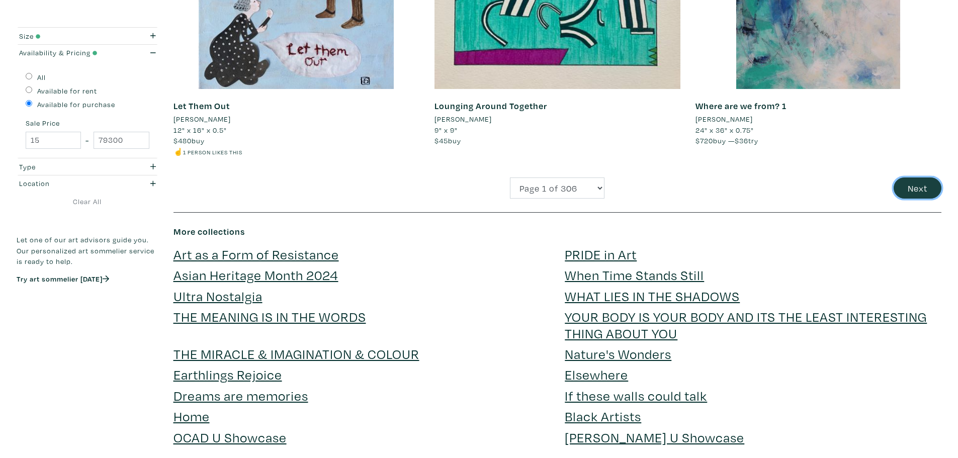
click at [924, 186] on button "Next" at bounding box center [918, 189] width 48 height 22
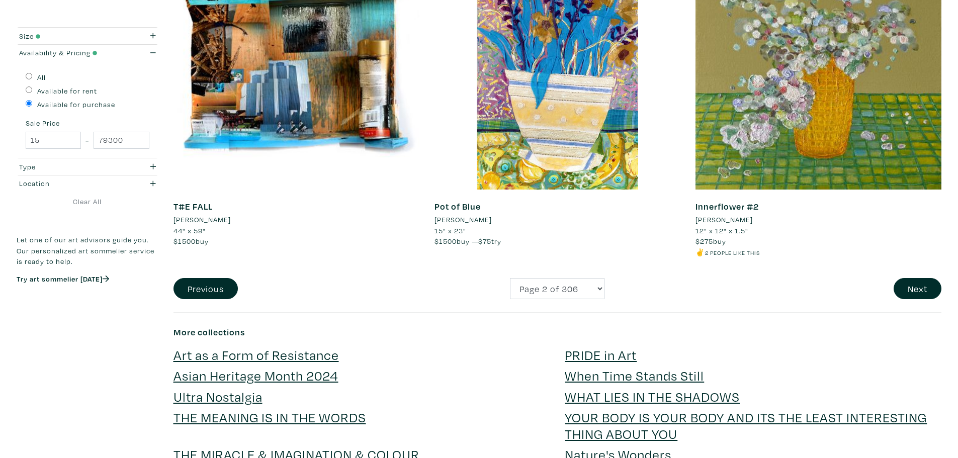
scroll to position [2616, 0]
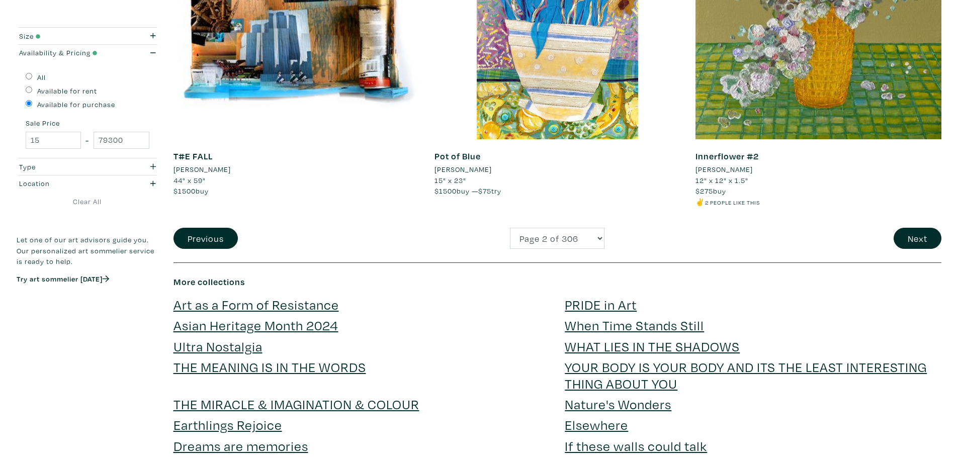
drag, startPoint x: 923, startPoint y: 237, endPoint x: 913, endPoint y: 228, distance: 13.9
click at [920, 233] on button "Next" at bounding box center [918, 239] width 48 height 22
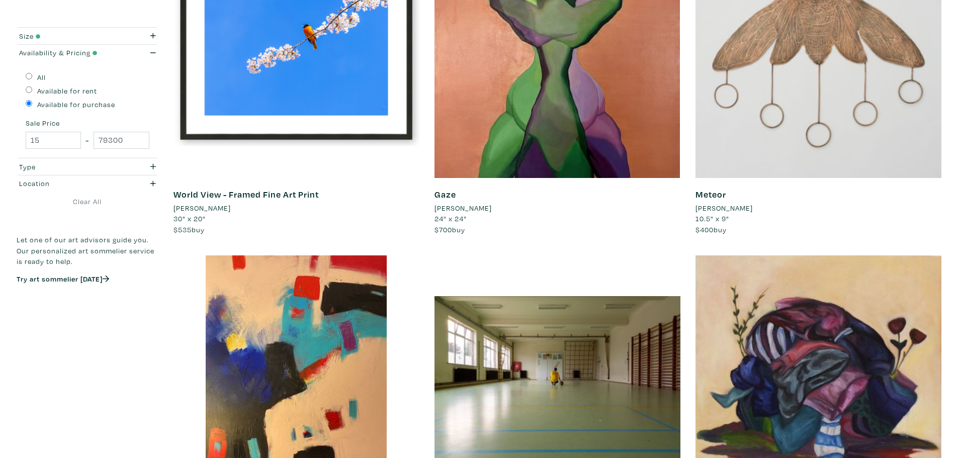
scroll to position [1308, 0]
